Goal: Find specific page/section: Find specific page/section

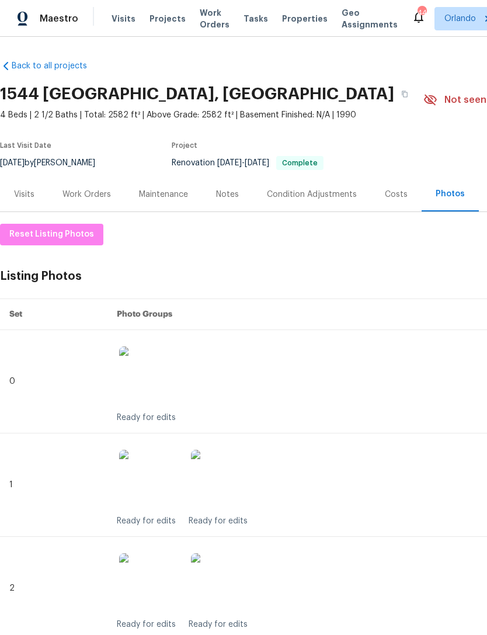
click at [295, 13] on span "Properties" at bounding box center [305, 19] width 46 height 12
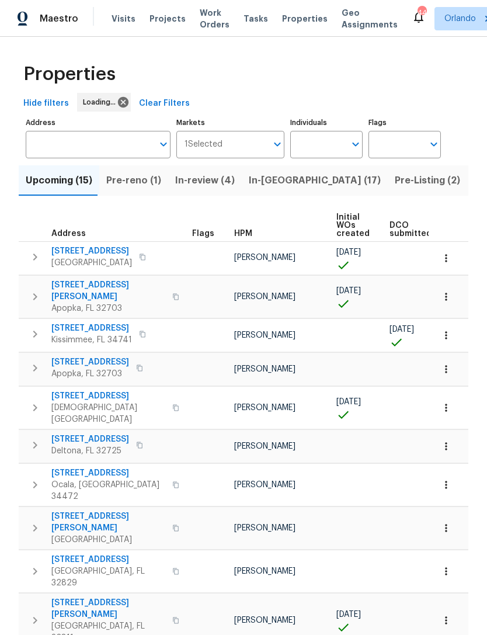
click at [115, 152] on input "Address" at bounding box center [89, 144] width 127 height 27
click at [106, 144] on input "Address" at bounding box center [89, 144] width 127 height 27
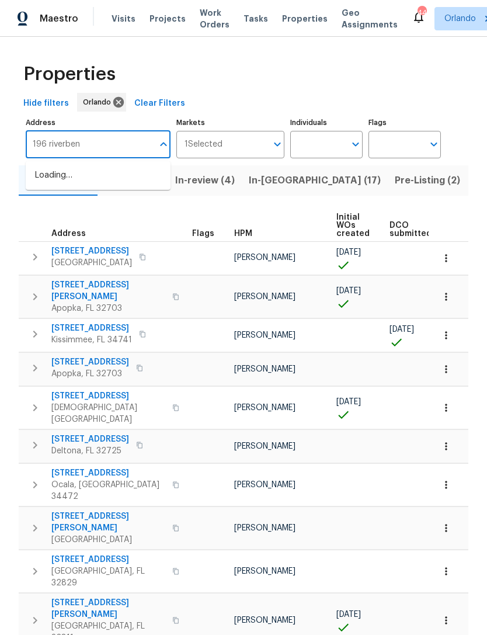
type input "196 riverbend"
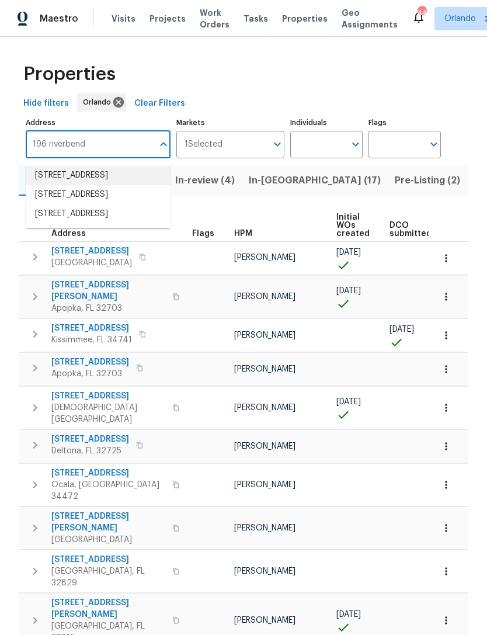
click at [134, 185] on li "196 Riverbend Dr Unit 101 Altamonte Springs FL 32714" at bounding box center [98, 175] width 145 height 19
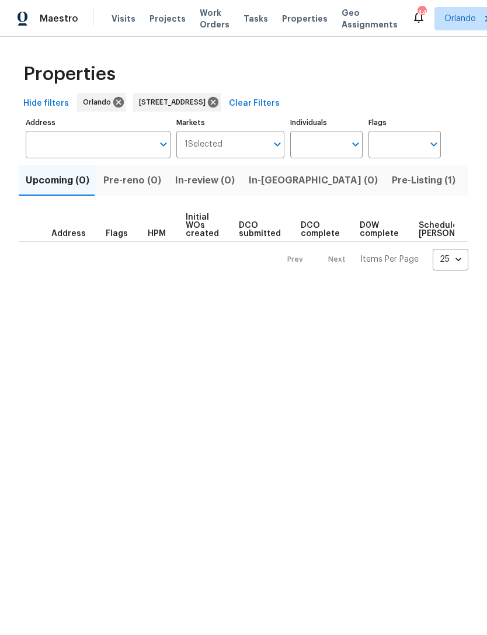
type input "196 Riverbend Dr Unit 101 Altamonte Springs FL 32714"
click at [392, 186] on span "Pre-Listing (1)" at bounding box center [424, 180] width 64 height 16
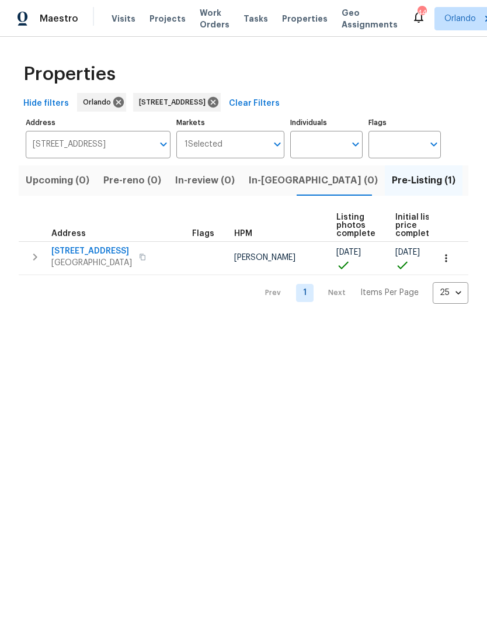
click at [130, 257] on span "[STREET_ADDRESS]" at bounding box center [91, 251] width 81 height 12
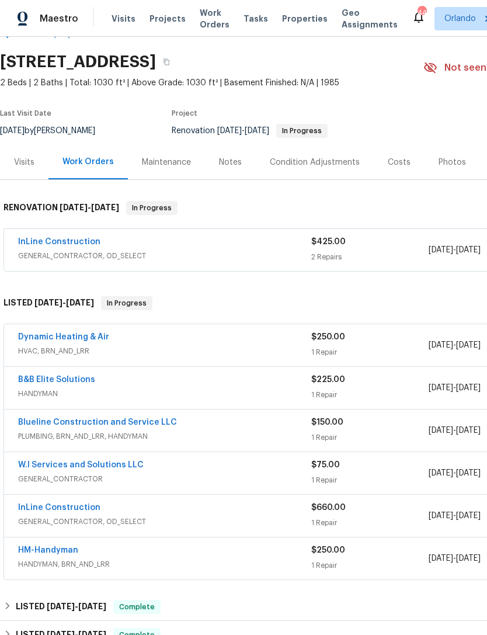
scroll to position [33, 0]
click at [70, 245] on link "InLine Construction" at bounding box center [59, 241] width 82 height 8
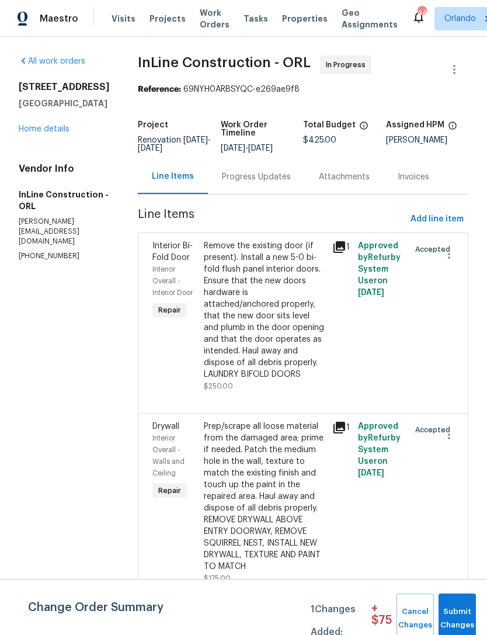
click at [262, 174] on div "Progress Updates" at bounding box center [256, 177] width 69 height 12
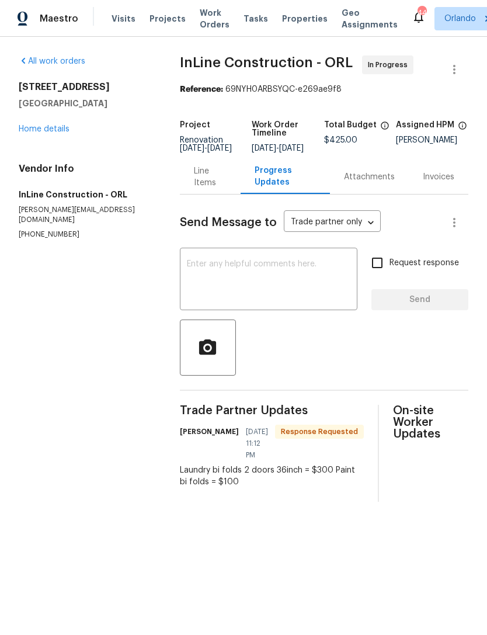
click at [197, 194] on div "Line Items" at bounding box center [210, 177] width 61 height 34
